Goal: Navigation & Orientation: Go to known website

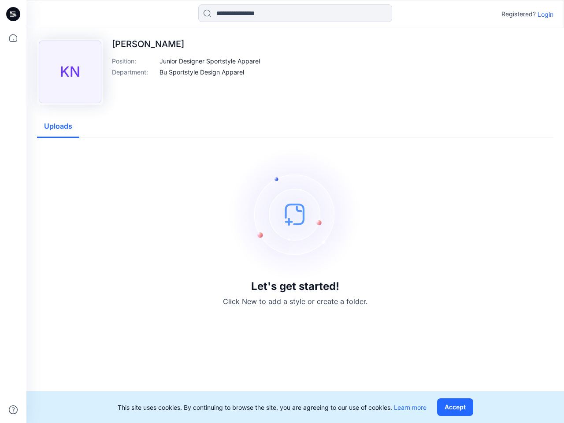
click at [282, 211] on img at bounding box center [295, 214] width 132 height 132
click at [14, 14] on icon at bounding box center [15, 14] width 4 height 0
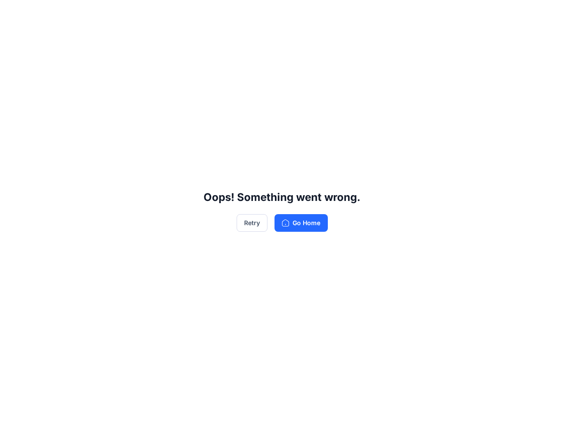
click at [13, 410] on div "Oops! Something went wrong. Retry Go Home" at bounding box center [282, 211] width 564 height 423
click at [295, 13] on div "Oops! Something went wrong. Retry Go Home" at bounding box center [282, 211] width 564 height 423
click at [545, 14] on div "Oops! Something went wrong. Retry Go Home" at bounding box center [282, 211] width 564 height 423
click at [210, 61] on div "Oops! Something went wrong. Retry Go Home" at bounding box center [282, 211] width 564 height 423
click at [202, 72] on div "Oops! Something went wrong. Retry Go Home" at bounding box center [282, 211] width 564 height 423
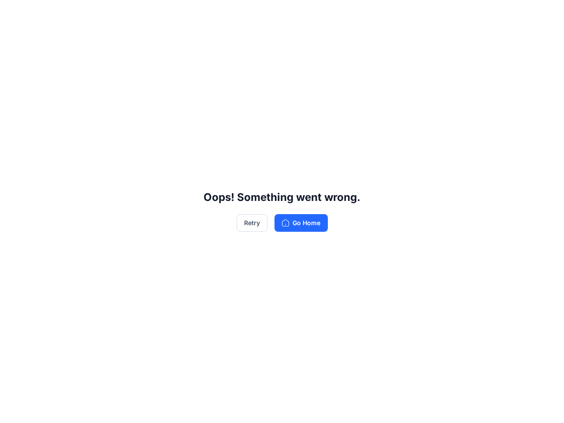
click at [58, 126] on div "Oops! Something went wrong. Retry Go Home" at bounding box center [282, 211] width 564 height 423
click at [457, 407] on div "Oops! Something went wrong. Retry Go Home" at bounding box center [282, 211] width 564 height 423
